Goal: Share content: Share content

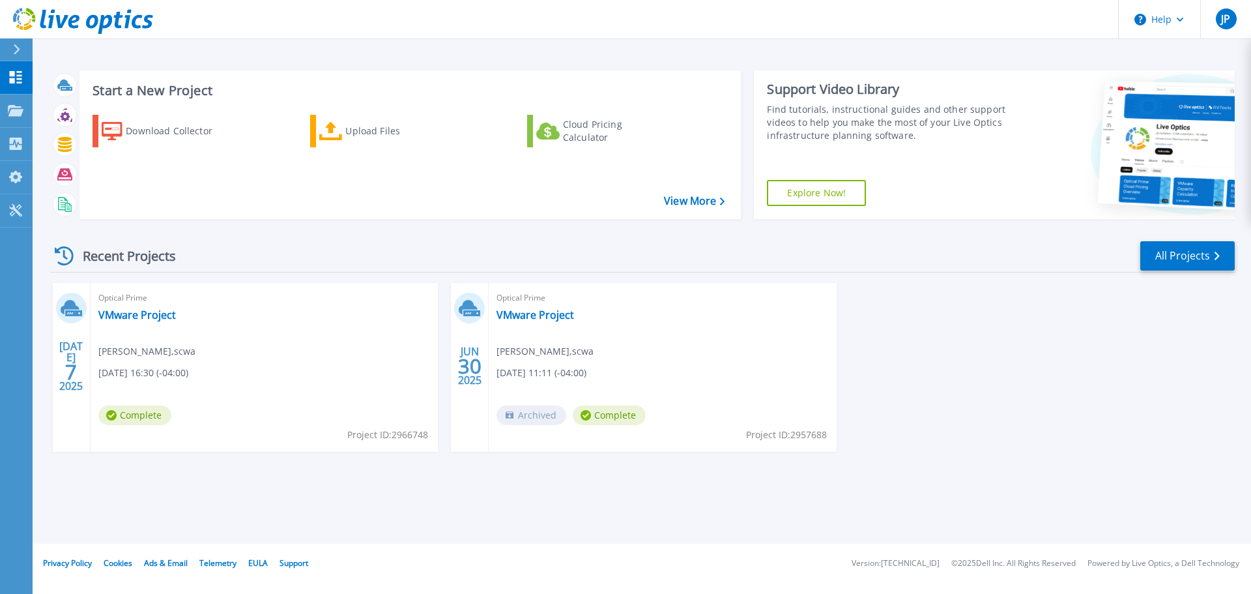
click at [69, 256] on icon at bounding box center [64, 255] width 19 height 19
click at [58, 257] on icon at bounding box center [64, 255] width 19 height 19
click at [1202, 257] on link "All Projects" at bounding box center [1187, 255] width 94 height 29
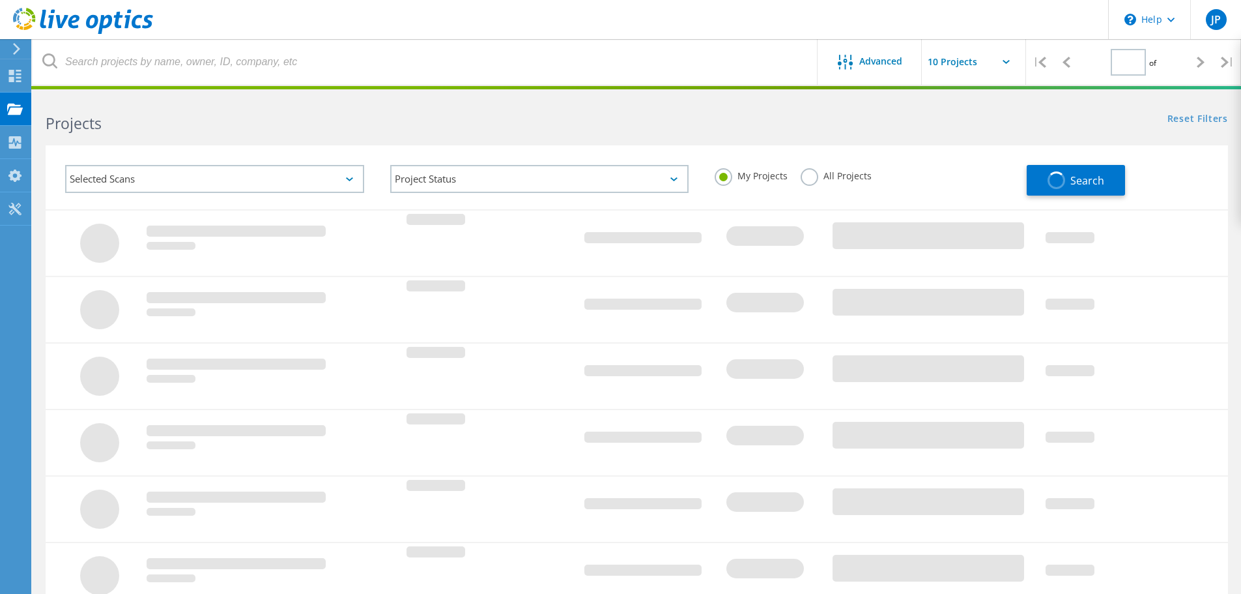
type input "1"
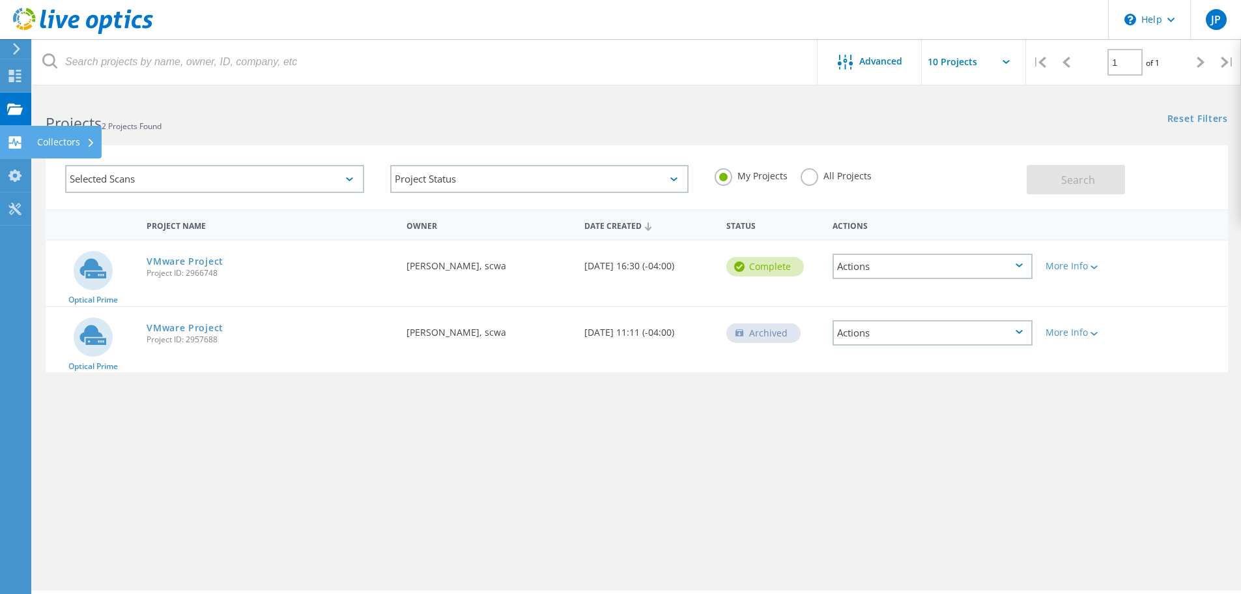
click at [11, 138] on use at bounding box center [15, 142] width 12 height 12
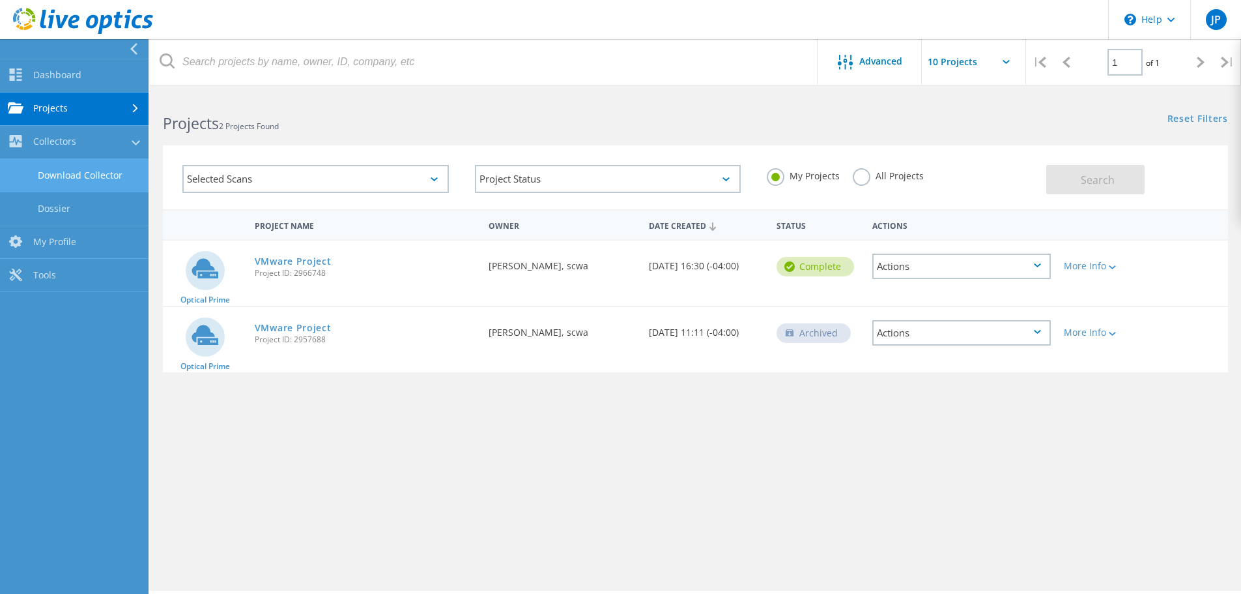
click at [82, 174] on link "Download Collector" at bounding box center [74, 175] width 149 height 33
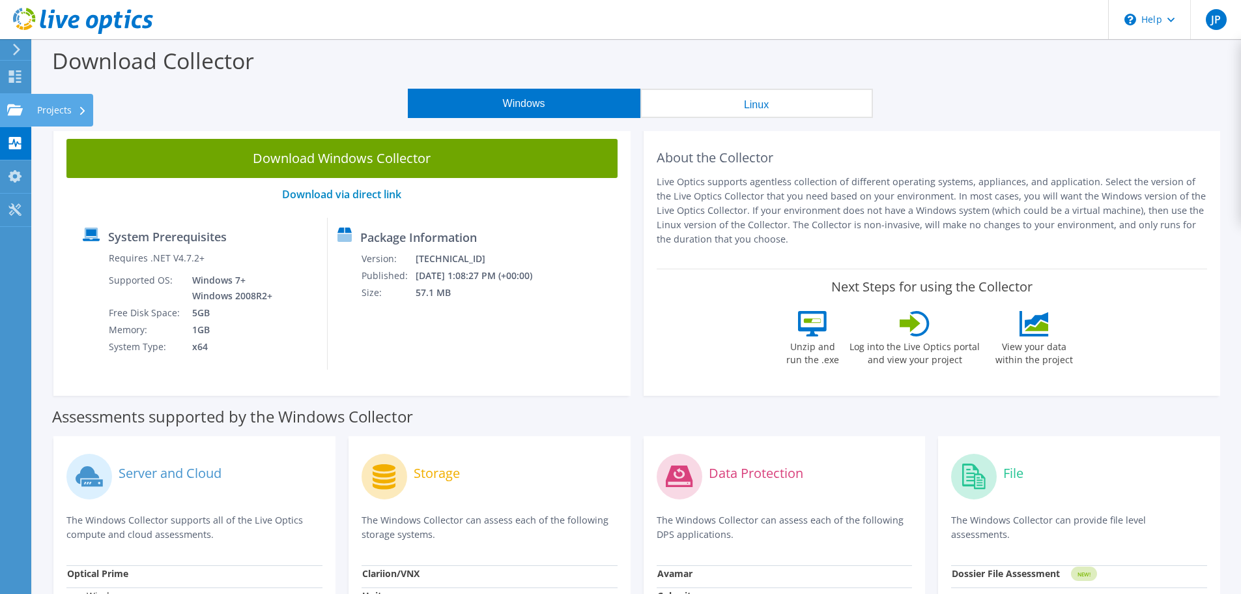
click at [12, 116] on div at bounding box center [15, 111] width 16 height 14
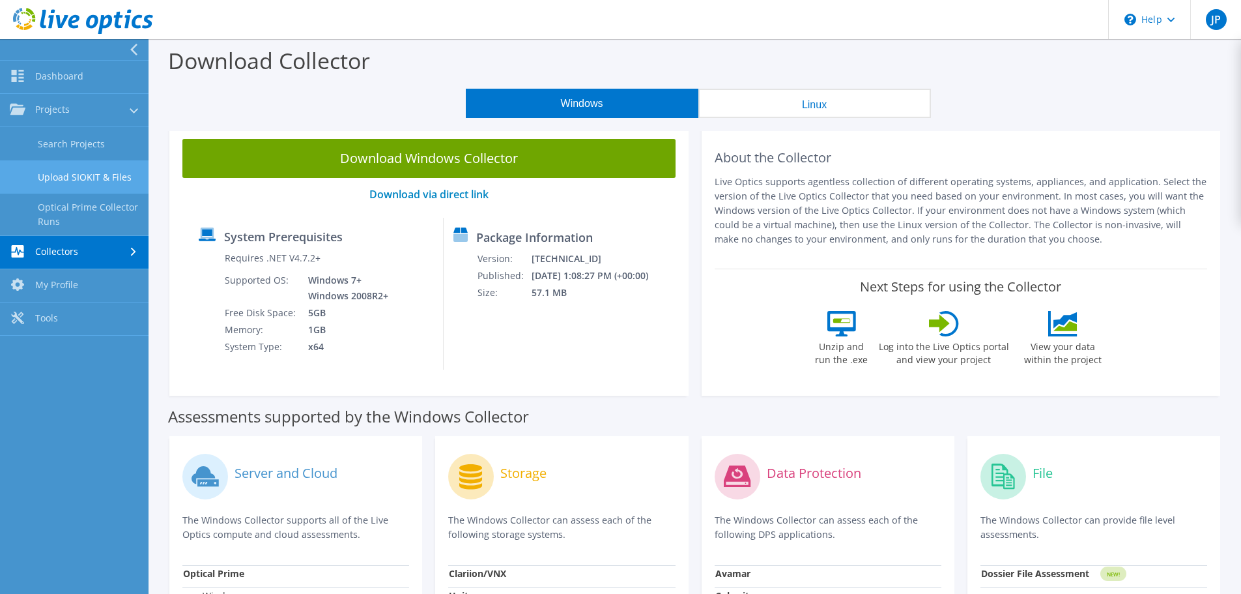
click at [53, 165] on link "Upload SIOKIT & Files" at bounding box center [74, 176] width 149 height 33
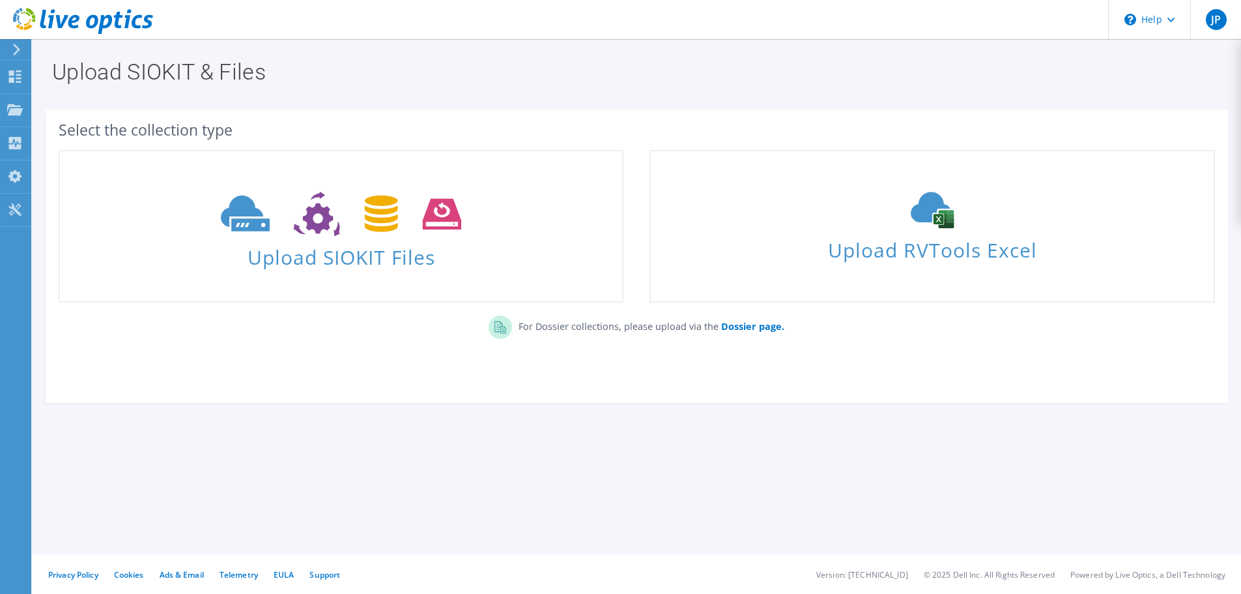
click at [51, 149] on div "Upload SIOKIT Files" at bounding box center [341, 225] width 591 height 165
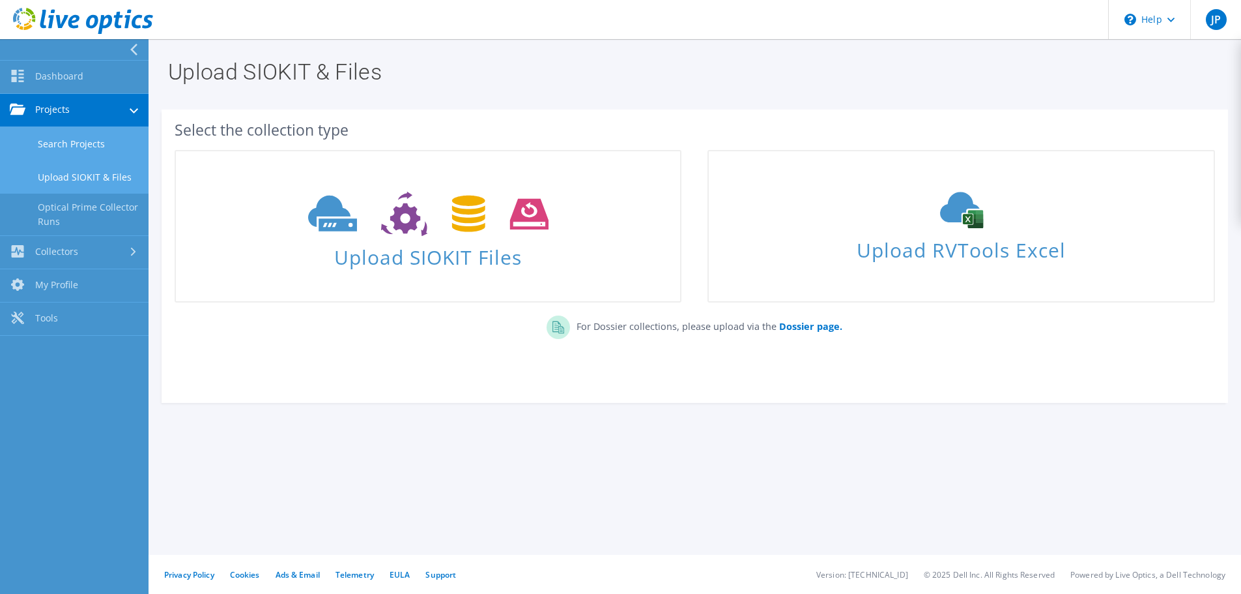
click at [51, 141] on link "Search Projects" at bounding box center [74, 143] width 149 height 33
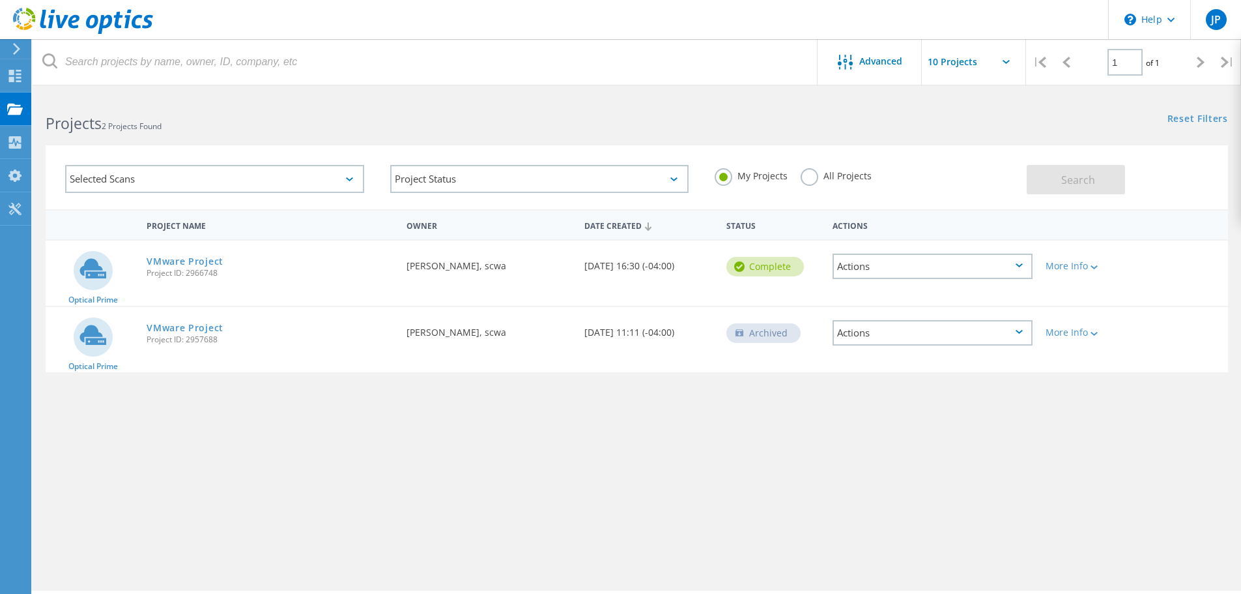
click at [1013, 61] on input "text" at bounding box center [987, 62] width 130 height 46
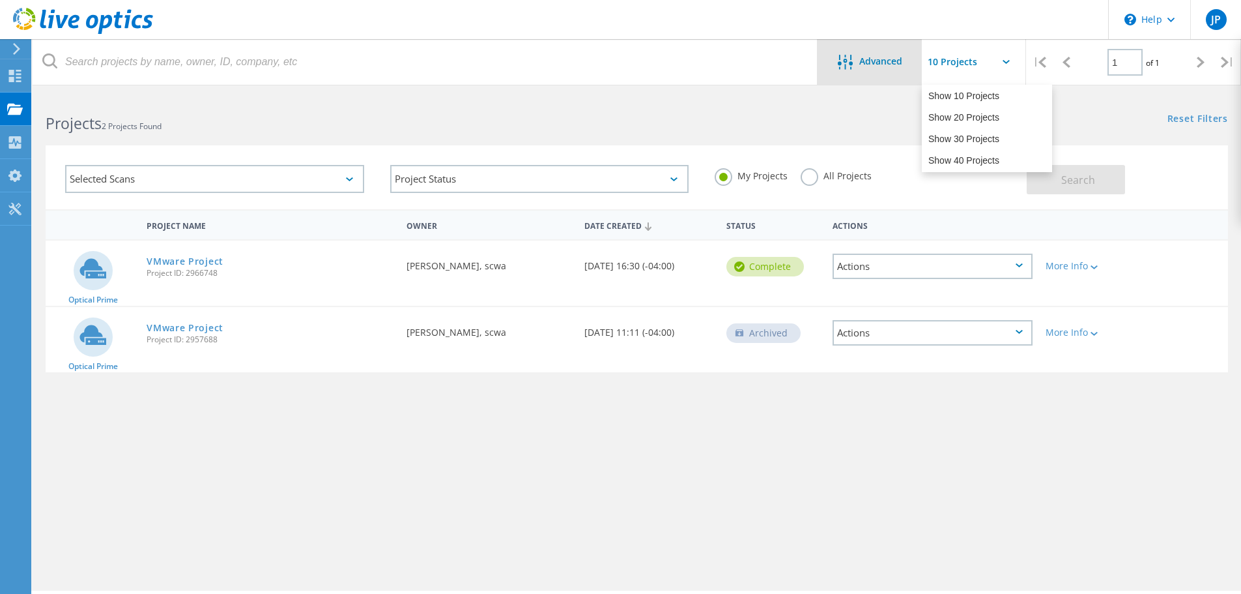
click at [856, 63] on div at bounding box center [849, 63] width 22 height 16
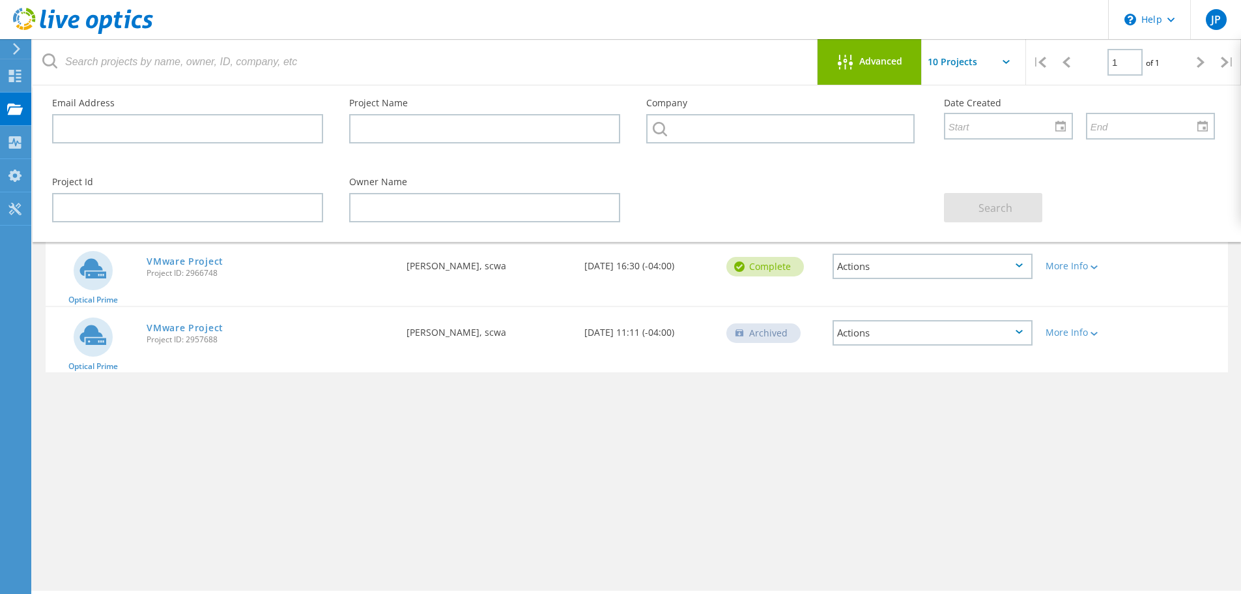
click at [856, 63] on div at bounding box center [849, 63] width 22 height 16
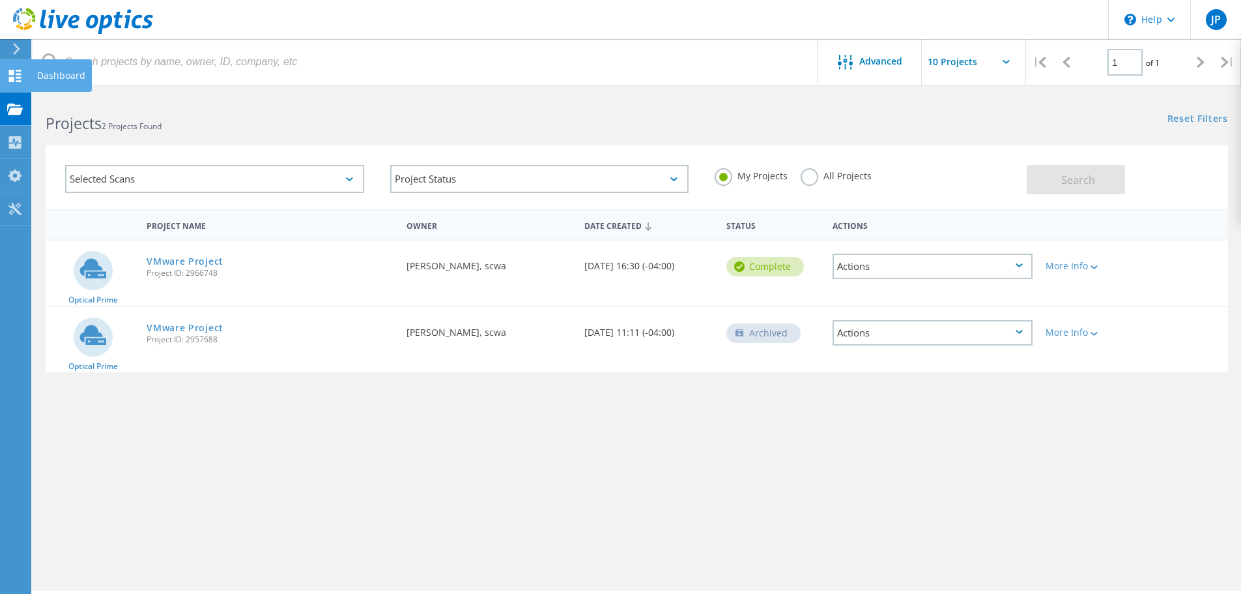
click at [15, 79] on icon at bounding box center [15, 76] width 16 height 12
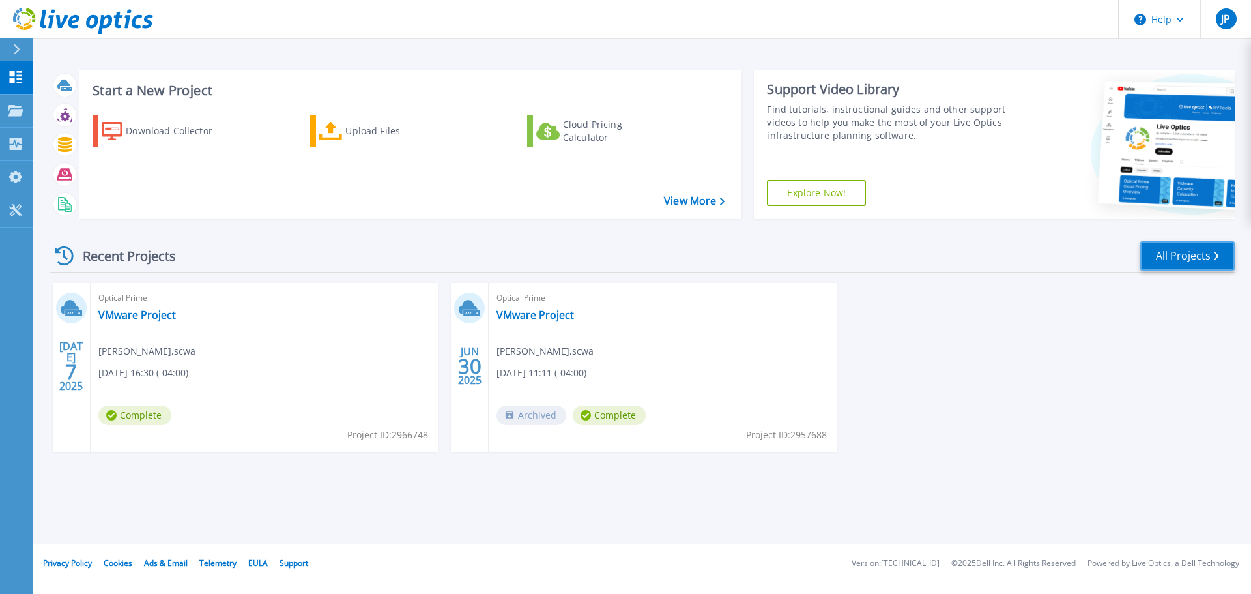
click at [1173, 253] on link "All Projects" at bounding box center [1187, 255] width 94 height 29
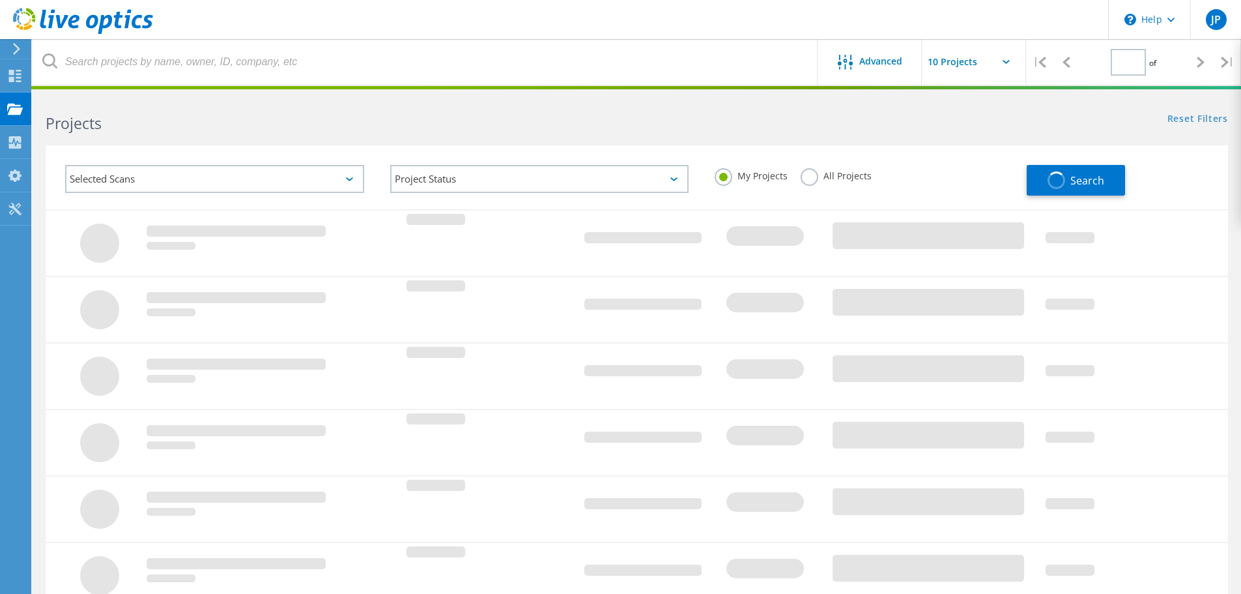
type input "1"
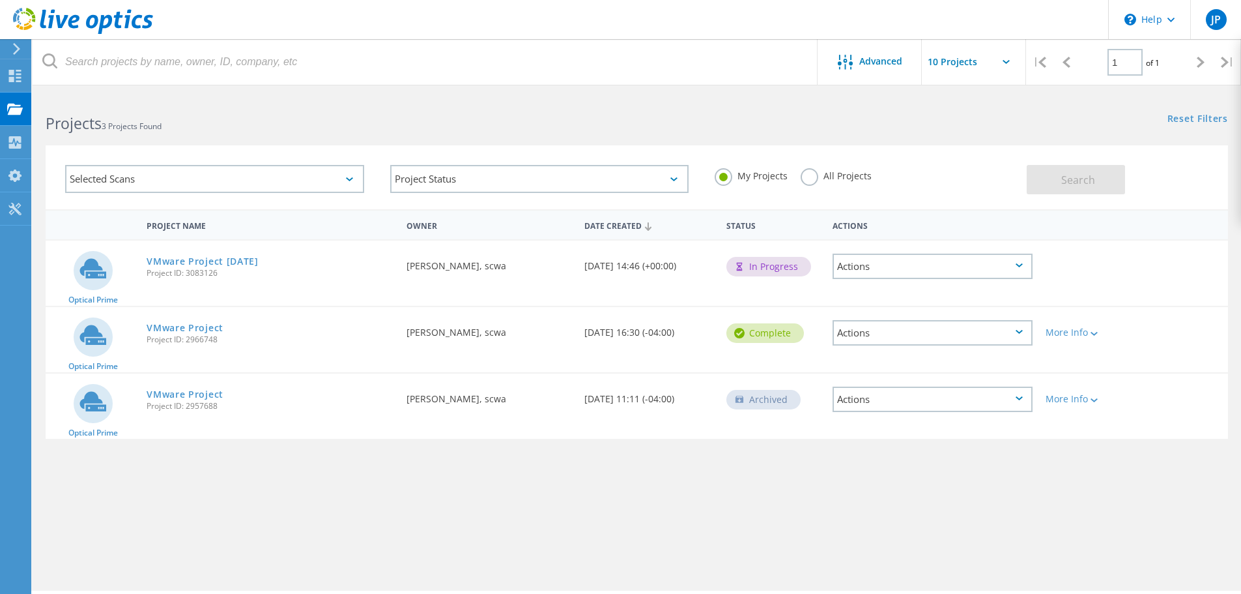
click at [785, 260] on div "In Progress" at bounding box center [769, 267] width 85 height 20
click at [154, 259] on link "VMware Project [DATE]" at bounding box center [203, 261] width 112 height 9
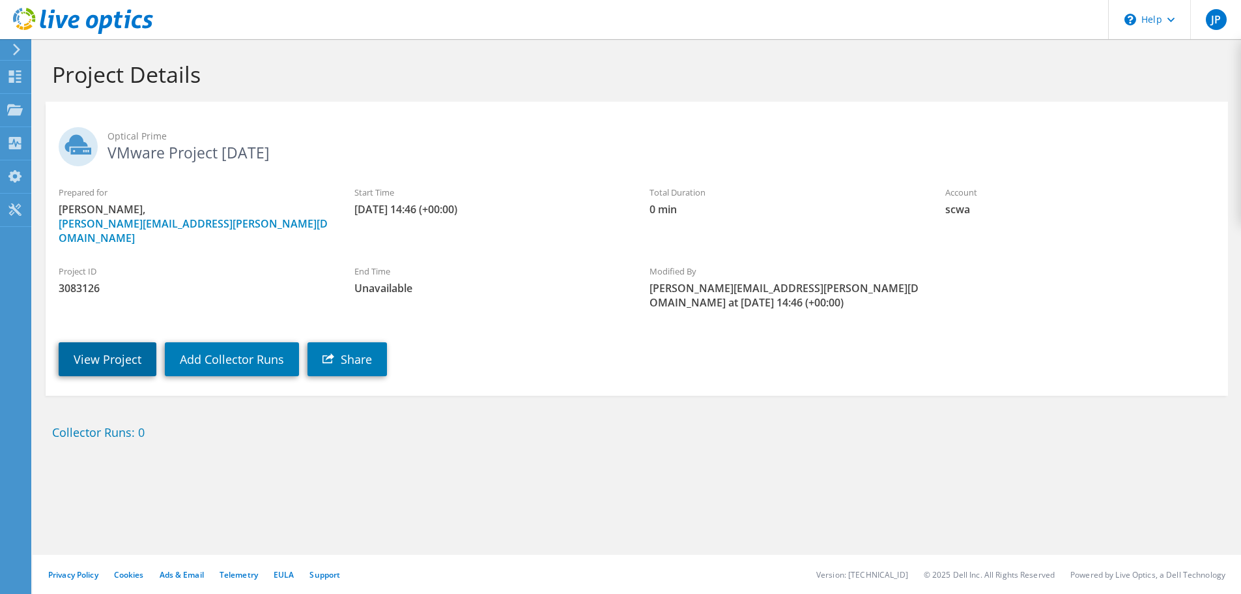
click at [104, 345] on link "View Project" at bounding box center [108, 359] width 98 height 34
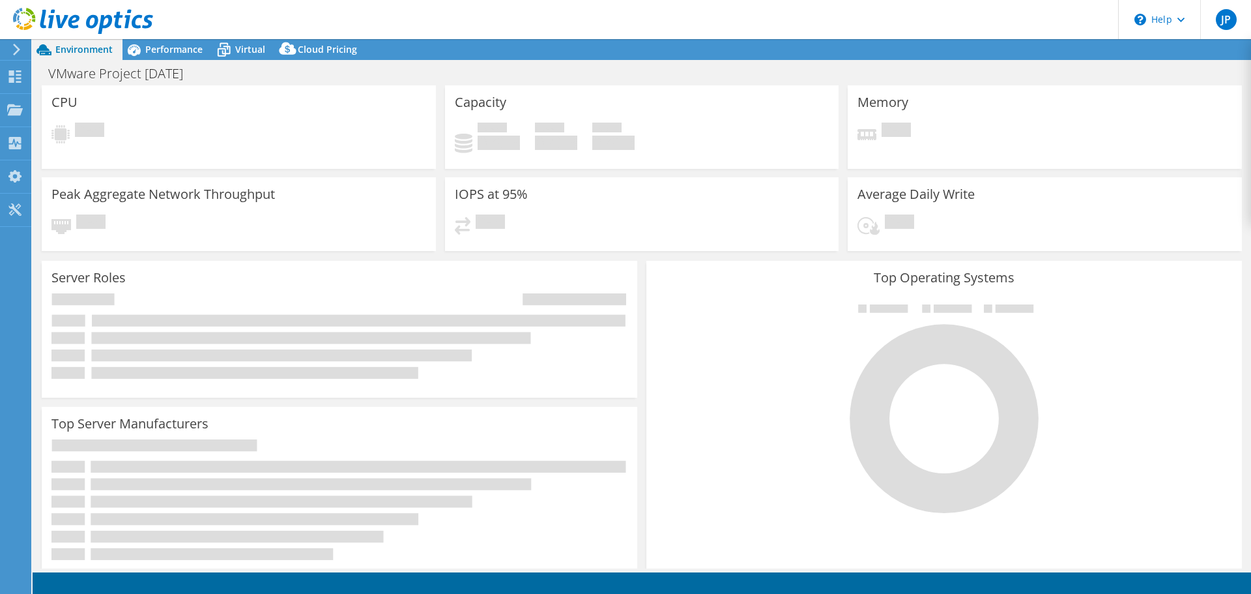
select select "USD"
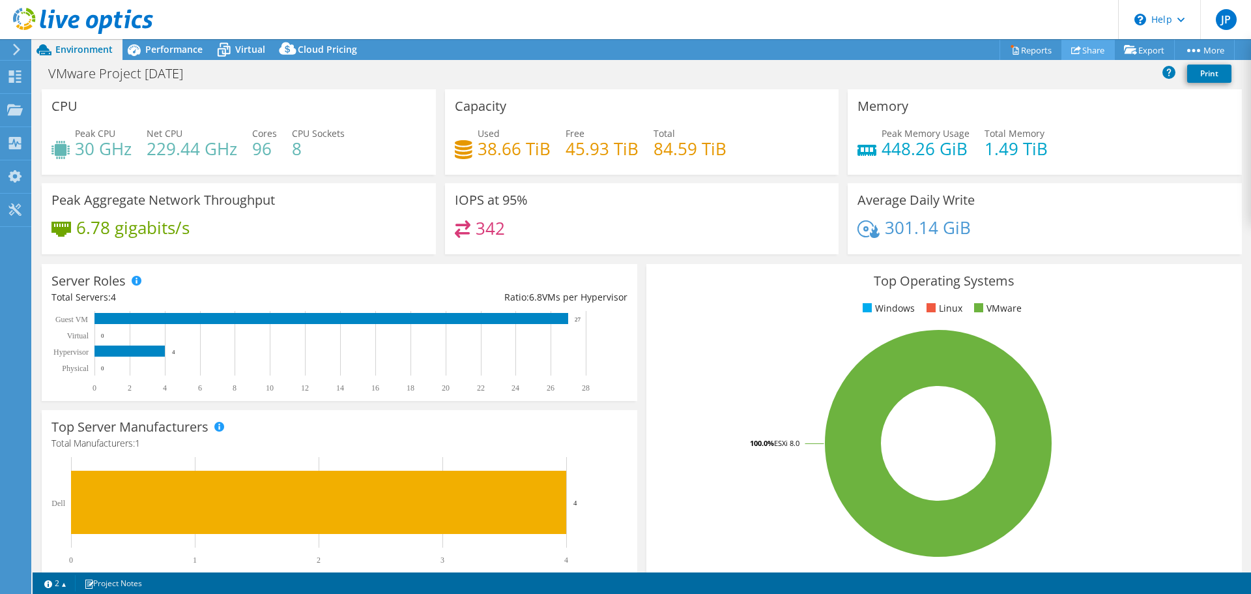
click at [1078, 49] on link "Share" at bounding box center [1087, 50] width 53 height 20
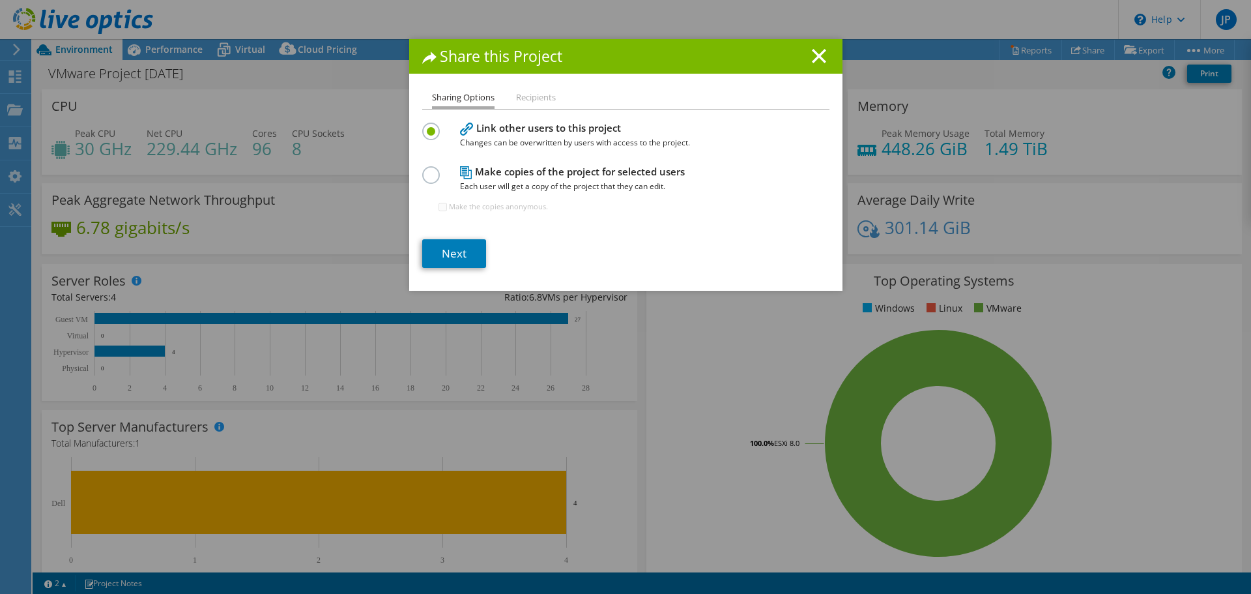
click at [536, 101] on li "Recipients" at bounding box center [536, 98] width 40 height 16
click at [454, 259] on link "Next" at bounding box center [454, 253] width 64 height 29
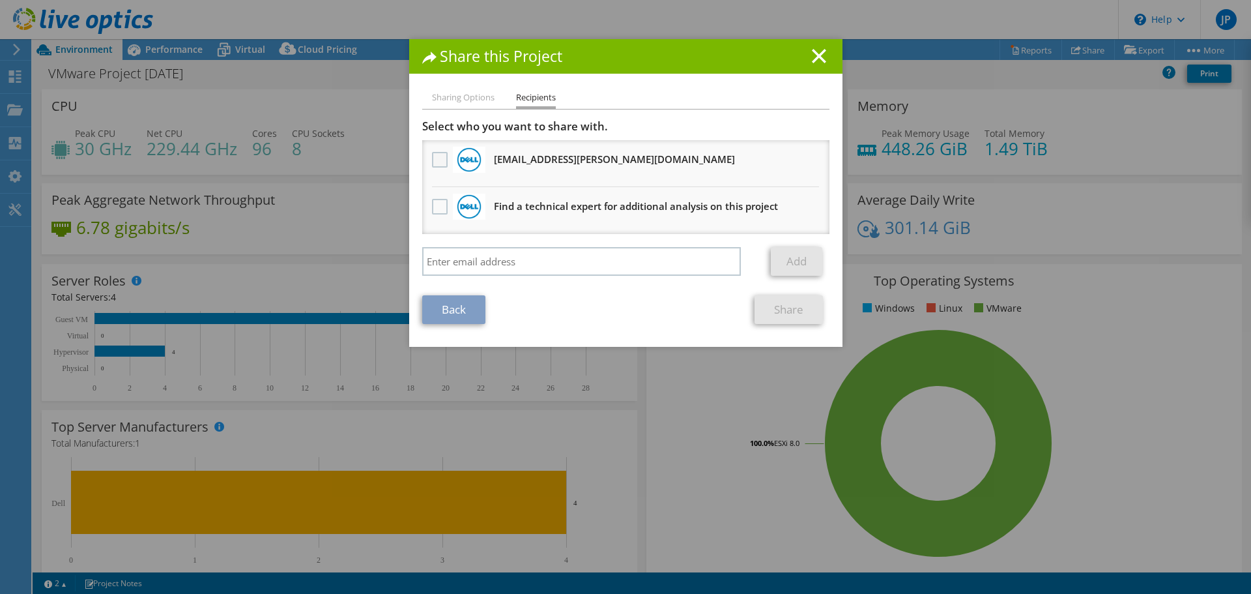
click at [433, 162] on label at bounding box center [441, 160] width 19 height 16
click at [0, 0] on input "checkbox" at bounding box center [0, 0] width 0 height 0
click at [776, 311] on link "Share" at bounding box center [789, 309] width 68 height 29
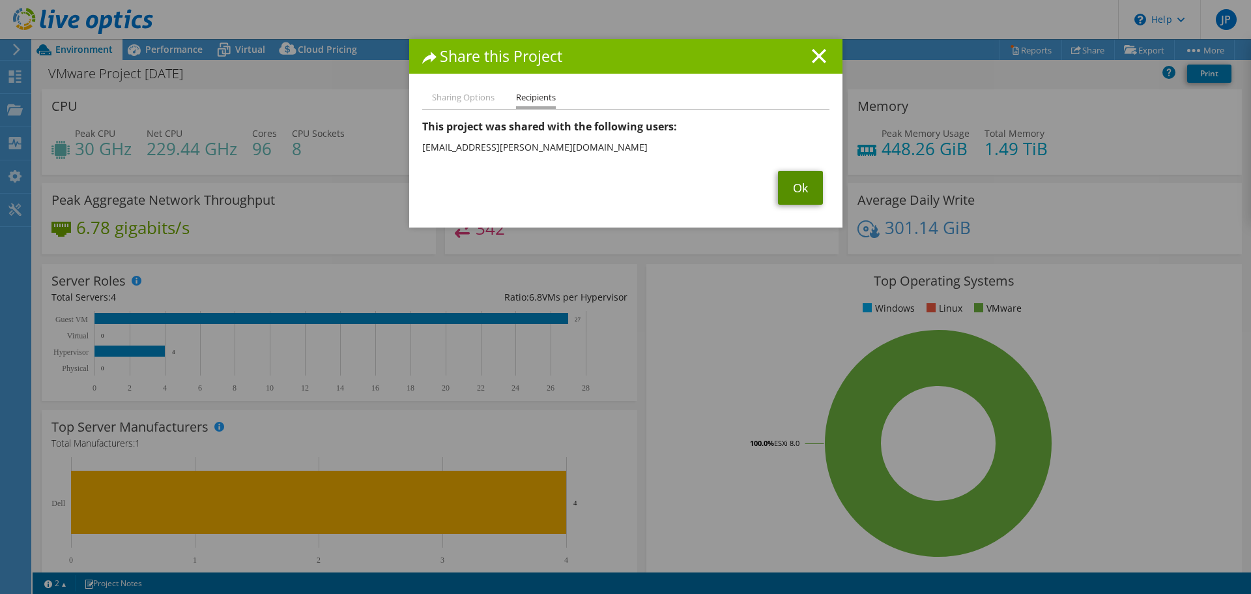
click at [790, 192] on link "Ok" at bounding box center [800, 188] width 45 height 34
